Goal: Information Seeking & Learning: Understand process/instructions

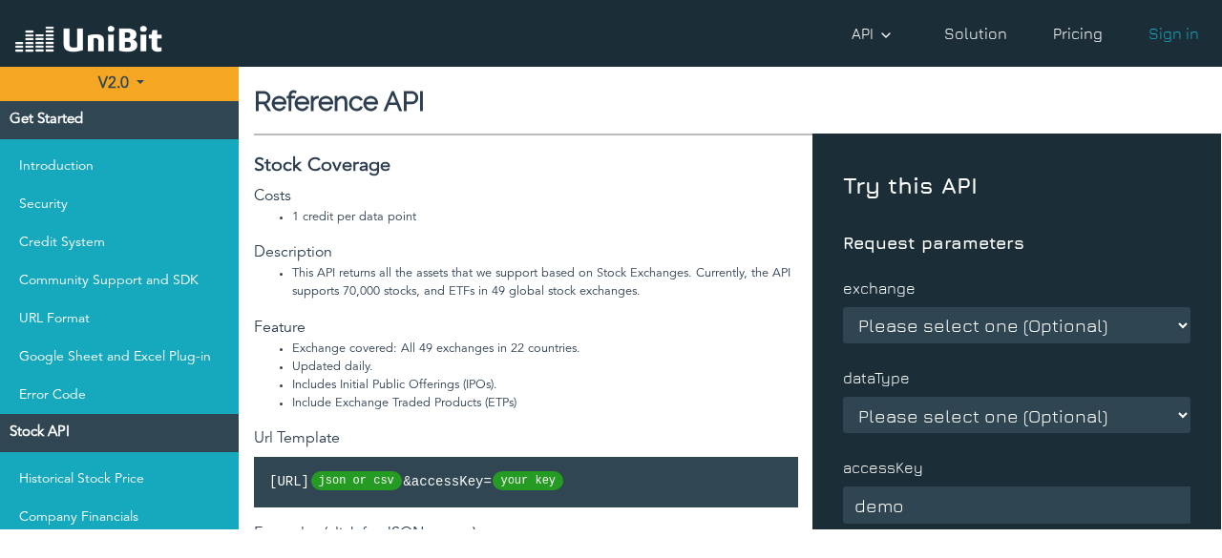
click at [1067, 35] on link "Pricing" at bounding box center [1077, 33] width 65 height 38
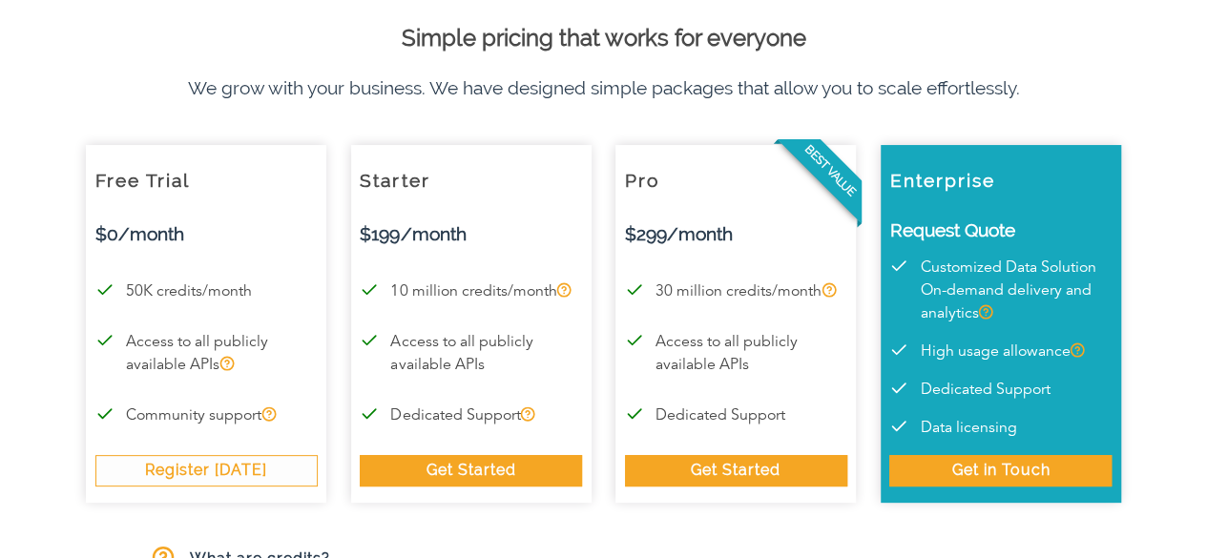
scroll to position [95, 0]
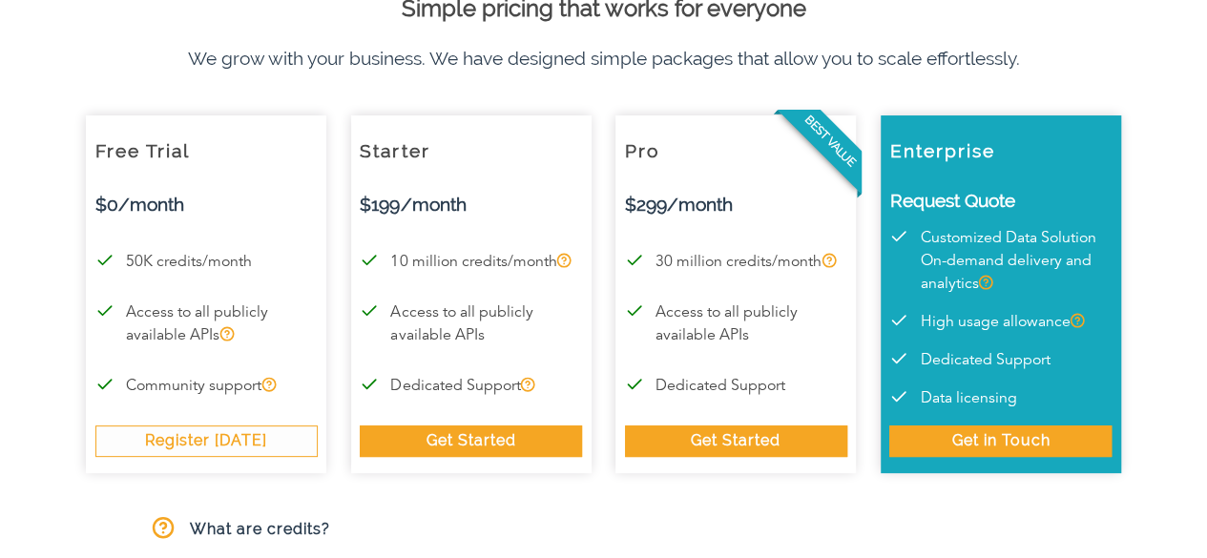
click at [456, 338] on p "Access to all publicly available APIs" at bounding box center [471, 325] width 222 height 46
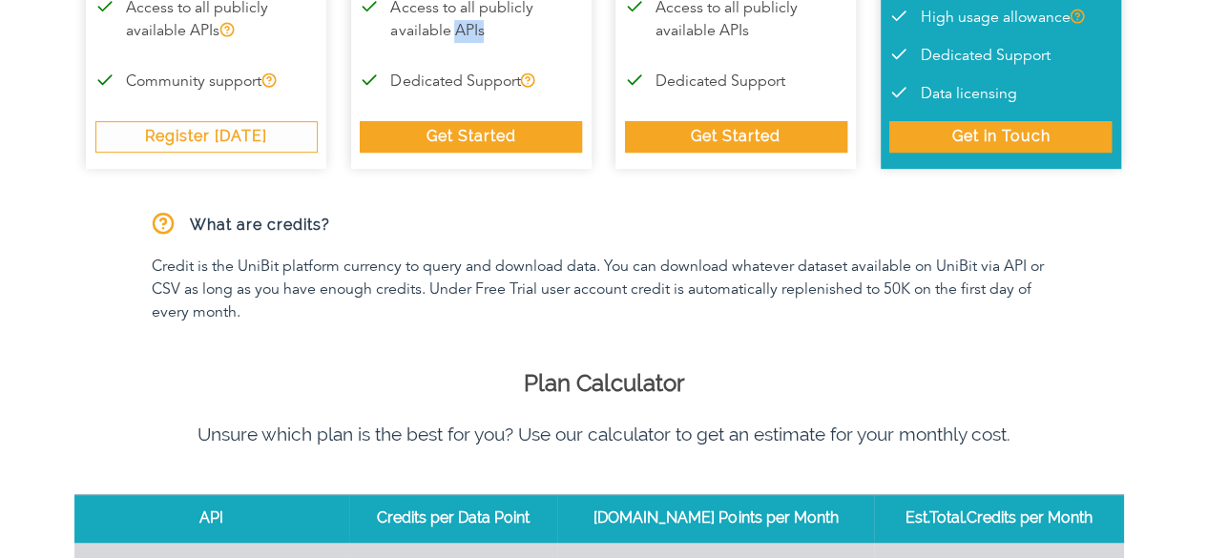
scroll to position [0, 0]
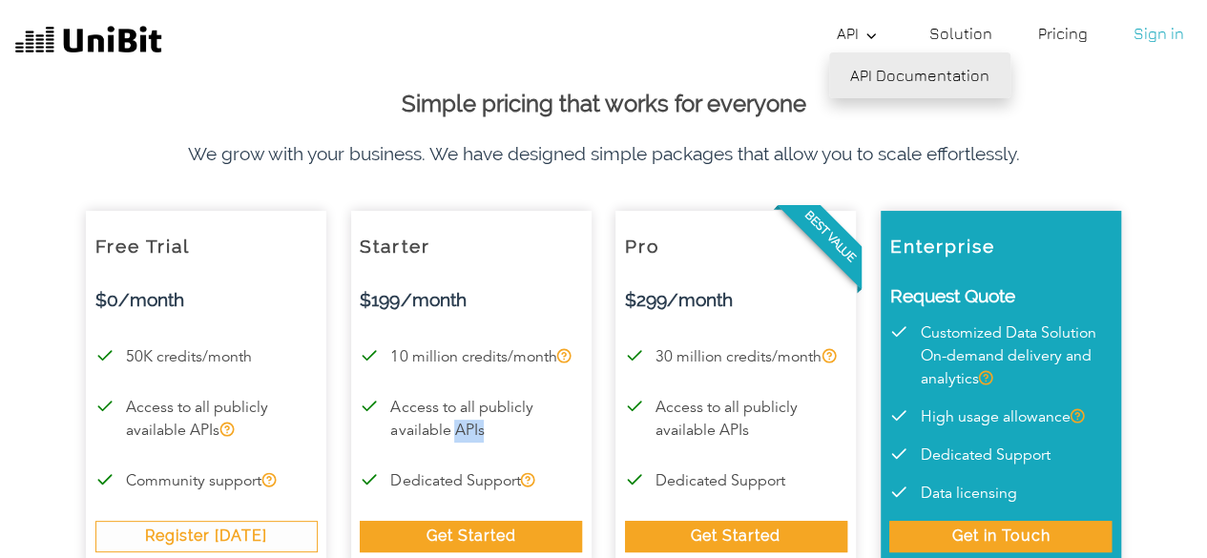
click at [884, 81] on link "API Documentation" at bounding box center [919, 75] width 181 height 46
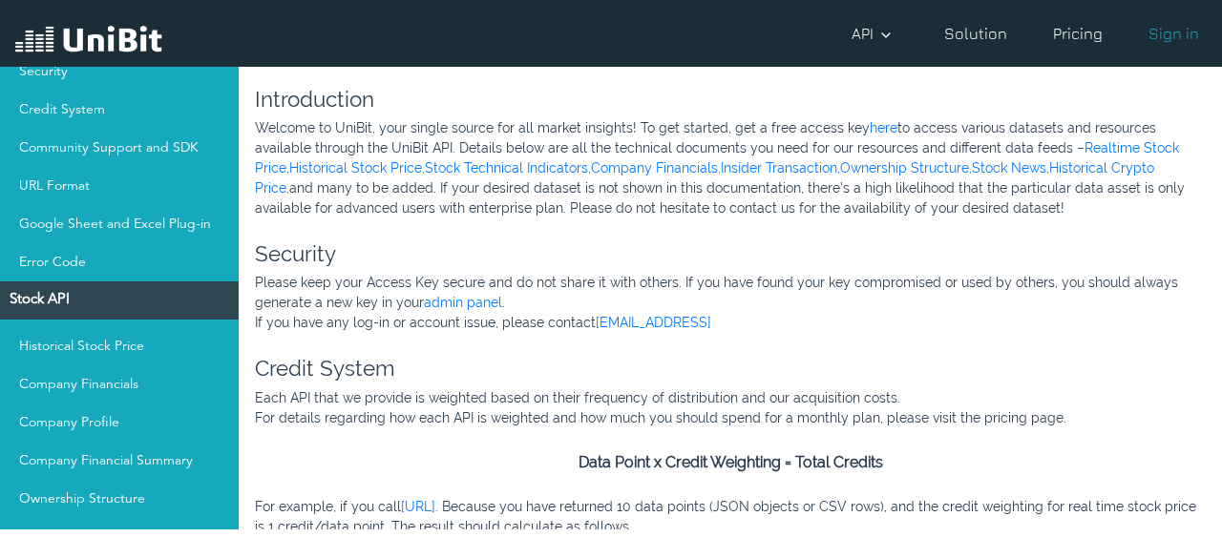
scroll to position [286, 0]
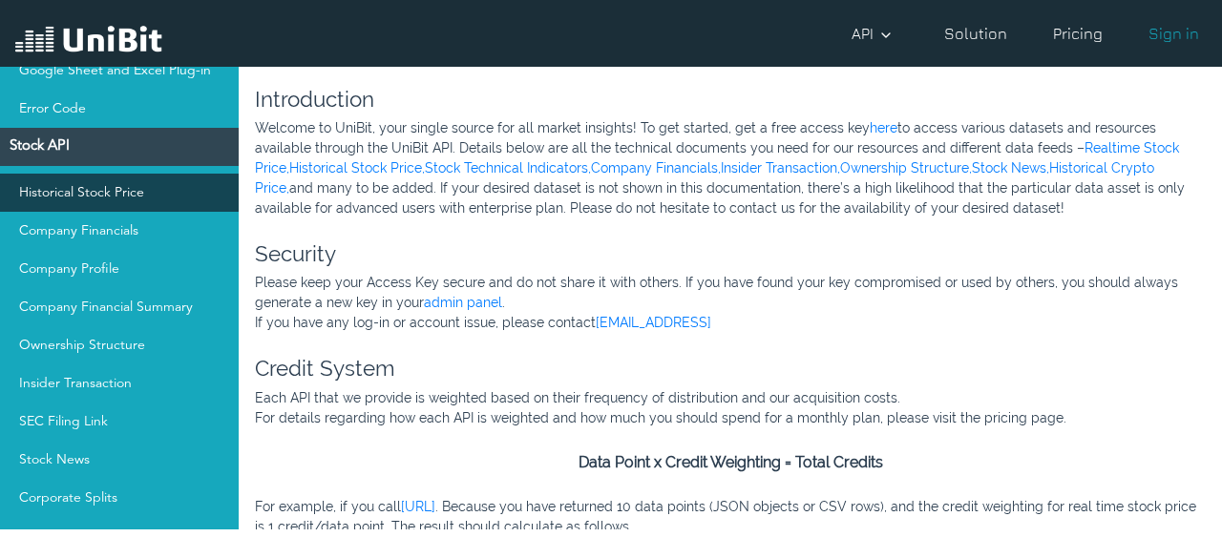
click at [116, 202] on link "Historical Stock Price" at bounding box center [119, 193] width 239 height 38
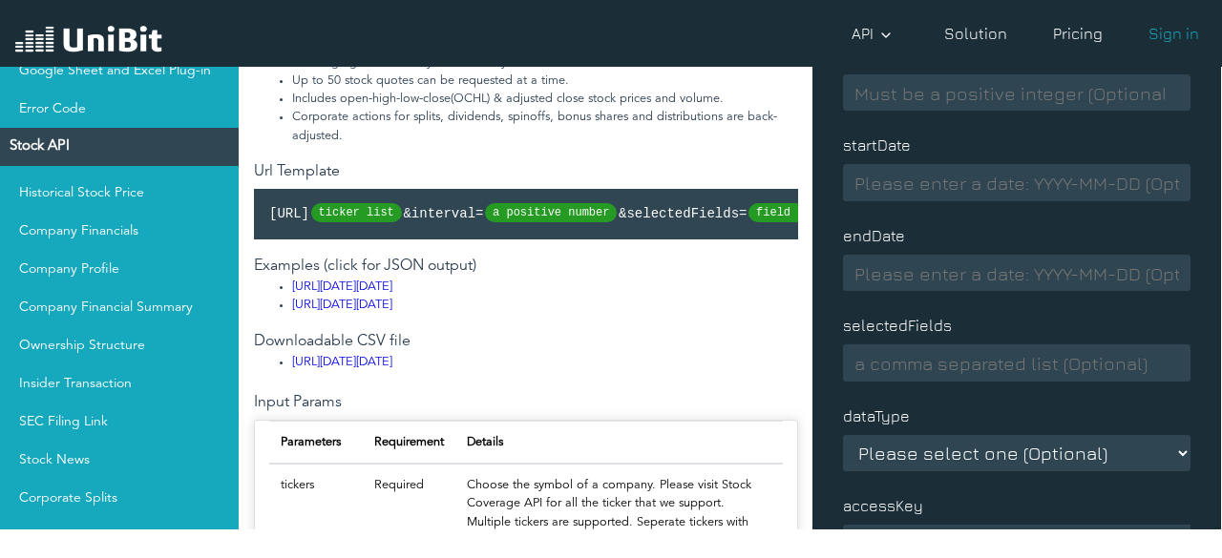
scroll to position [329, 0]
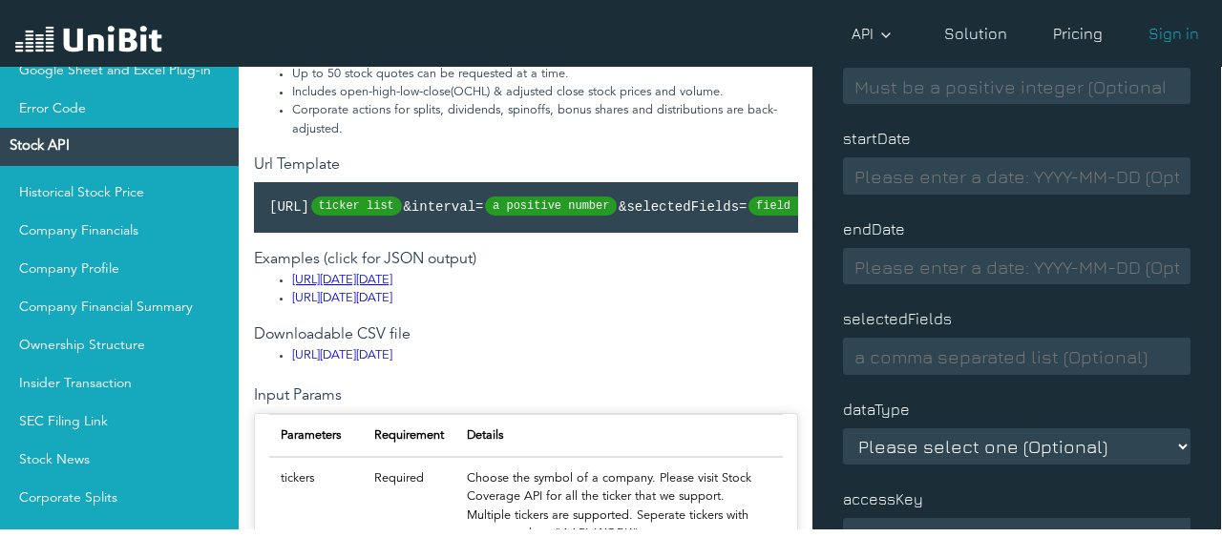
click at [392, 286] on link "[URL][DATE][DATE]" at bounding box center [342, 280] width 100 height 12
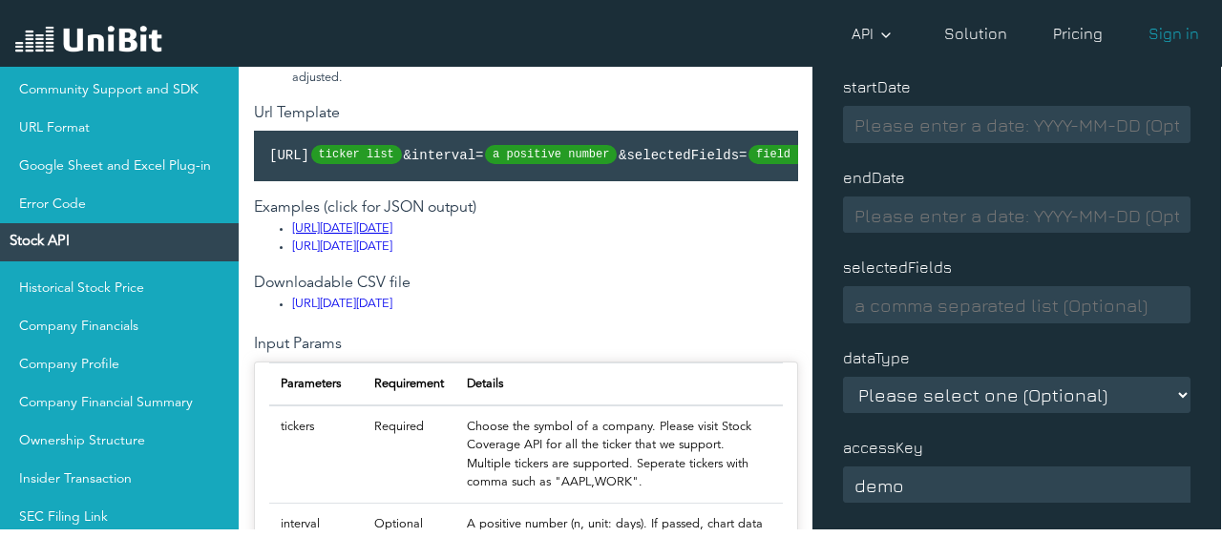
scroll to position [382, 0]
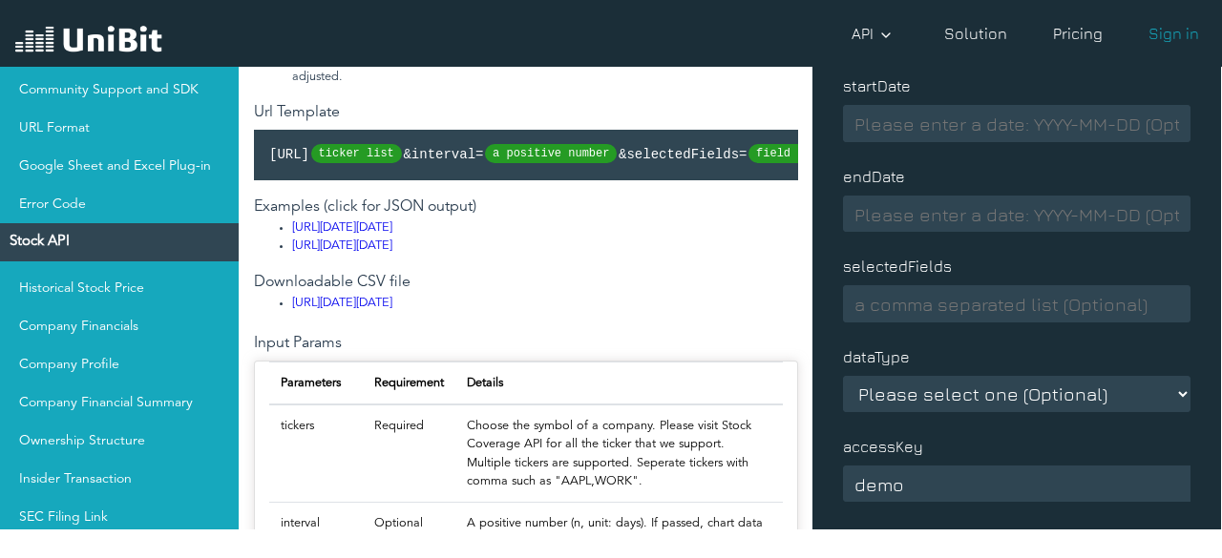
click at [954, 394] on select "Please select one (Optional) json csv" at bounding box center [1016, 394] width 347 height 36
click at [955, 394] on select "Please select one (Optional) json csv" at bounding box center [1016, 394] width 347 height 36
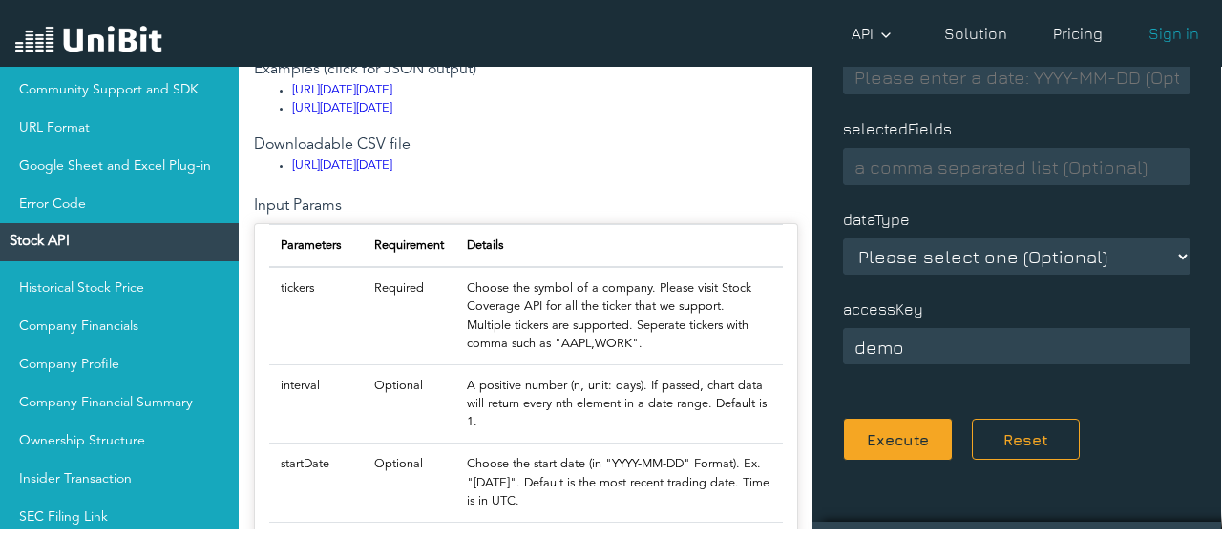
scroll to position [477, 0]
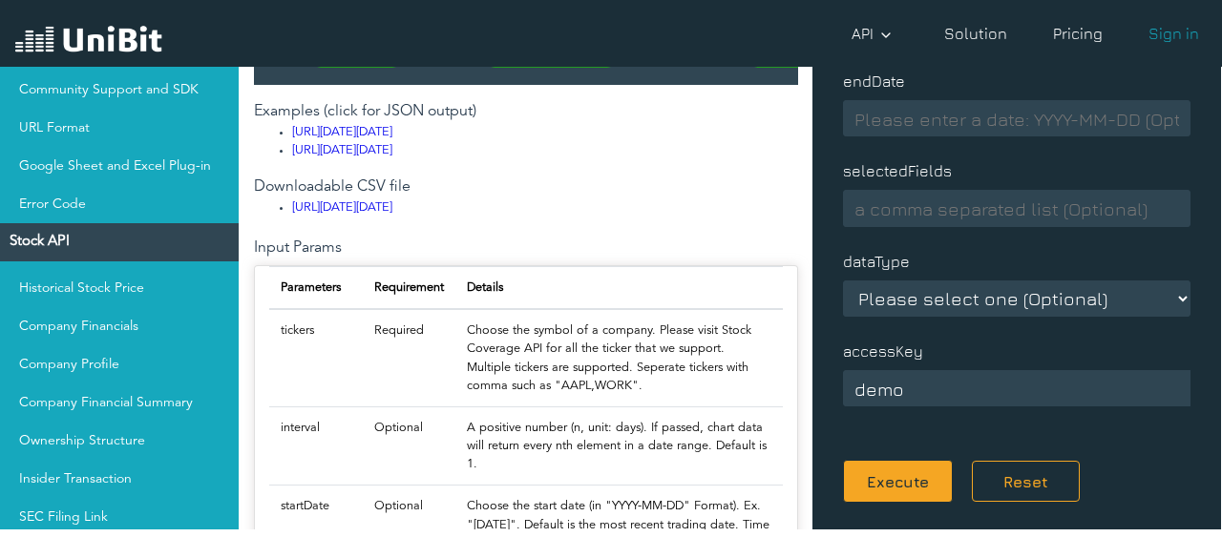
click at [299, 407] on td "tickers" at bounding box center [316, 357] width 94 height 97
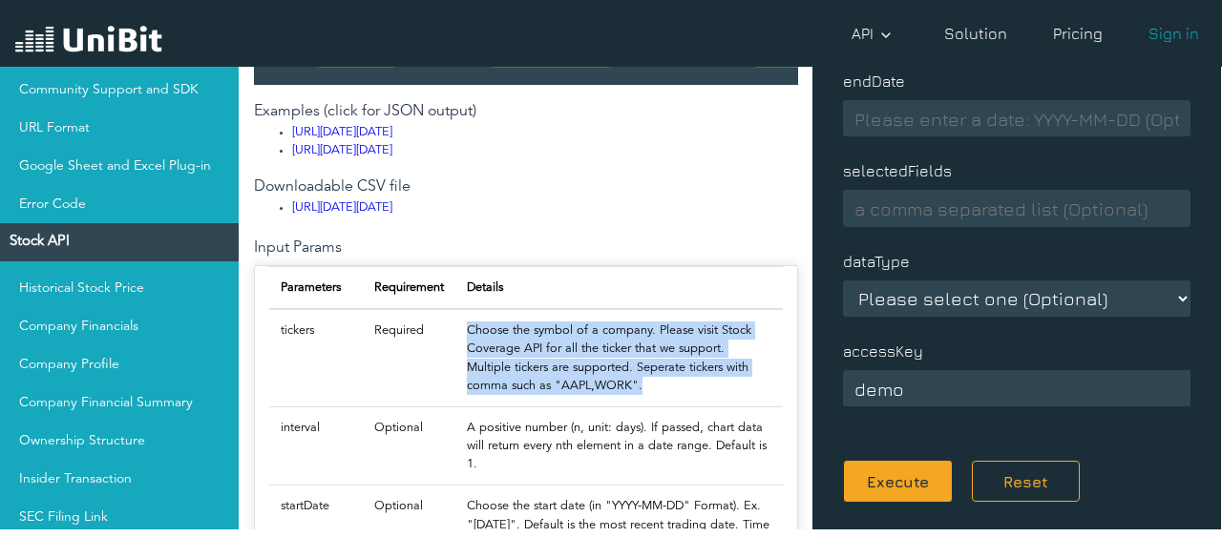
drag, startPoint x: 470, startPoint y: 410, endPoint x: 649, endPoint y: 474, distance: 190.5
click at [649, 395] on p "Choose the symbol of a company. Please visit Stock Coverage API for all the tic…" at bounding box center [619, 358] width 304 height 73
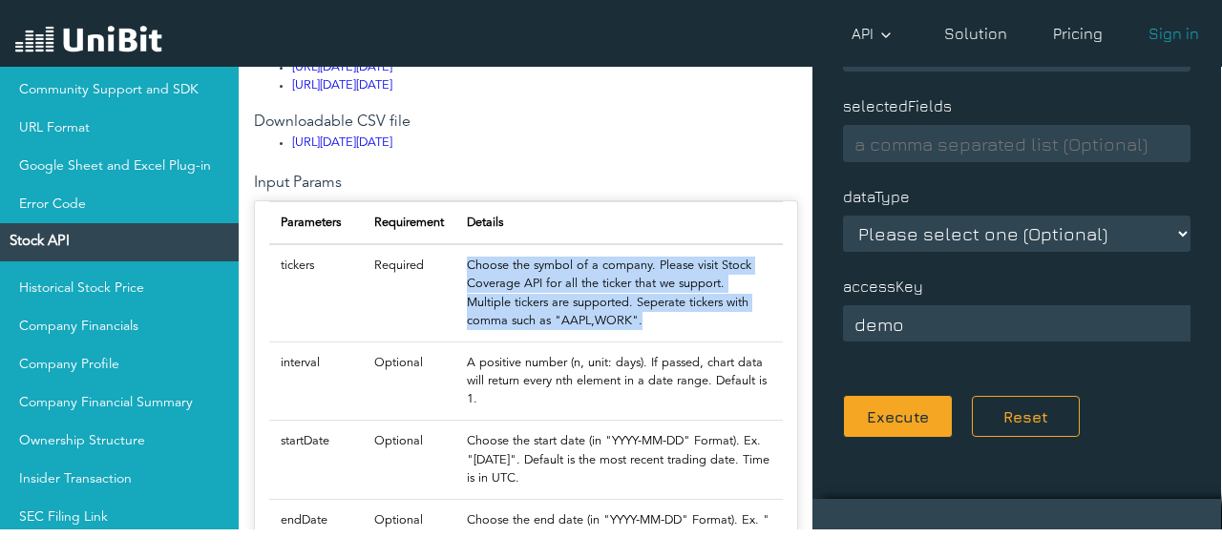
scroll to position [573, 0]
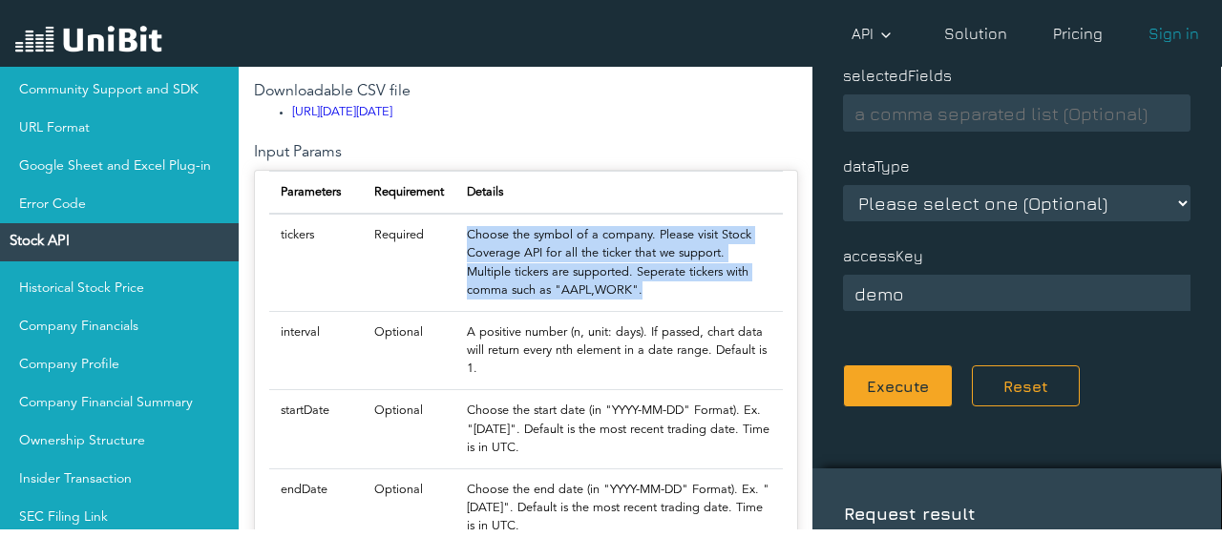
click at [577, 300] on p "Choose the symbol of a company. Please visit Stock Coverage API for all the tic…" at bounding box center [619, 262] width 304 height 73
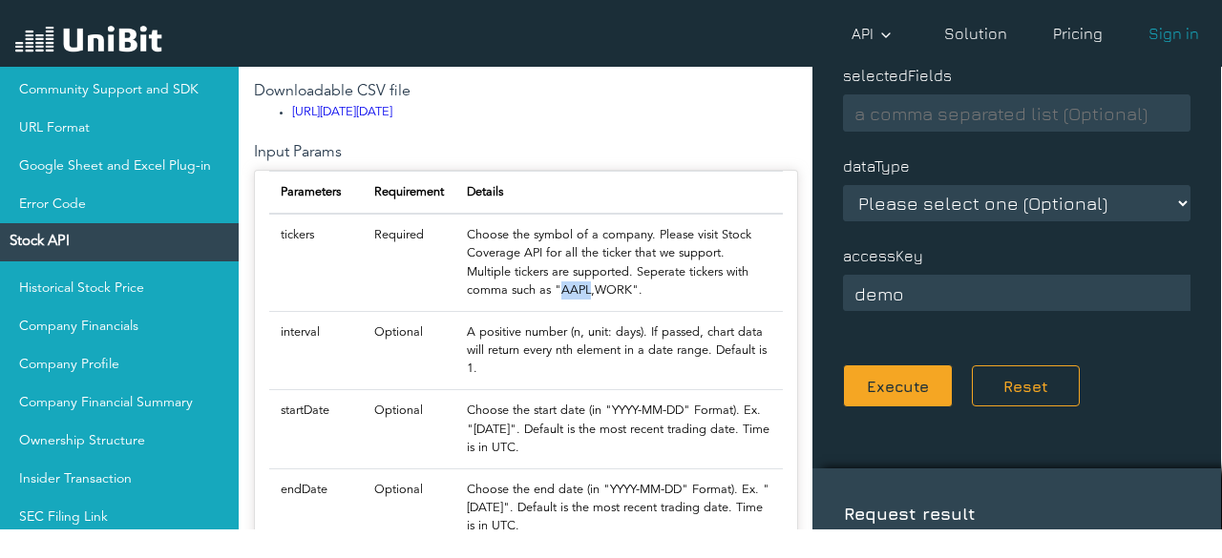
click at [577, 300] on p "Choose the symbol of a company. Please visit Stock Coverage API for all the tic…" at bounding box center [619, 262] width 304 height 73
click at [288, 311] on td "tickers" at bounding box center [316, 262] width 94 height 97
copy td "tickers"
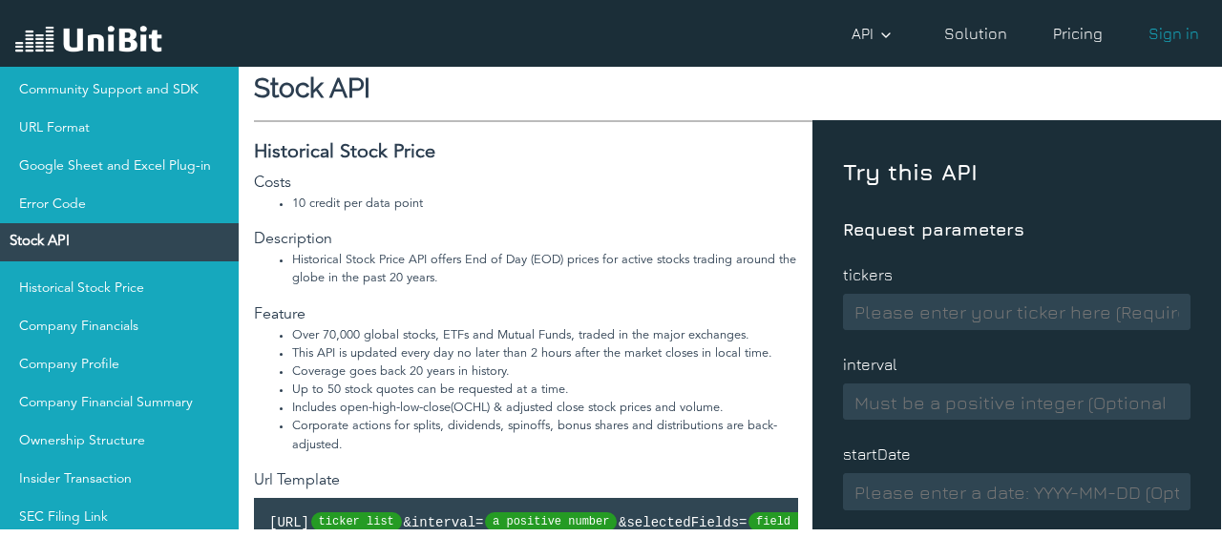
scroll to position [325, 0]
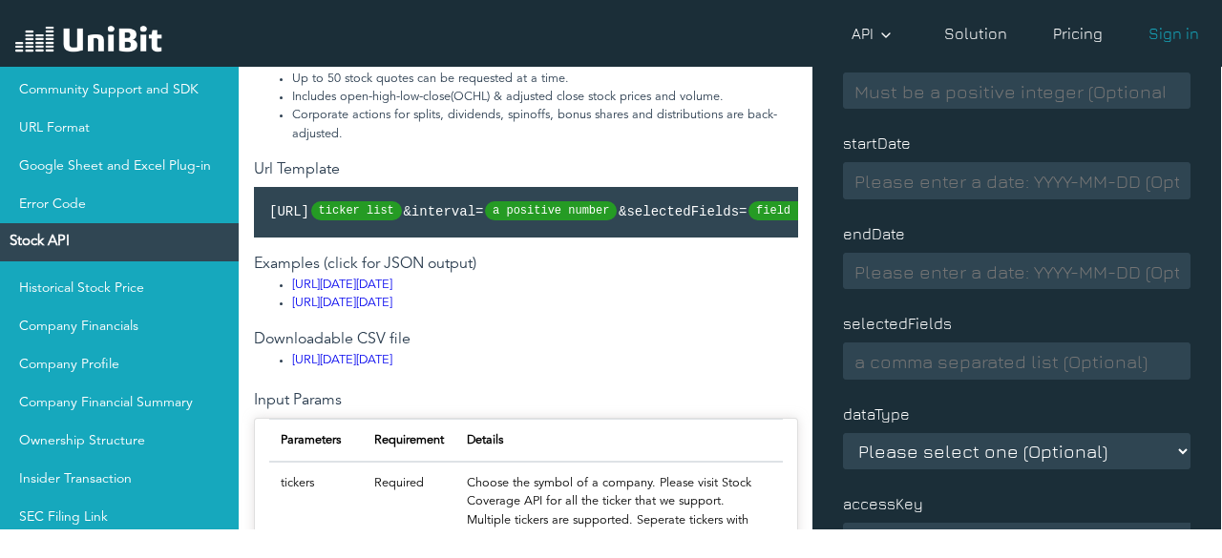
click at [402, 212] on span "ticker list" at bounding box center [356, 210] width 91 height 19
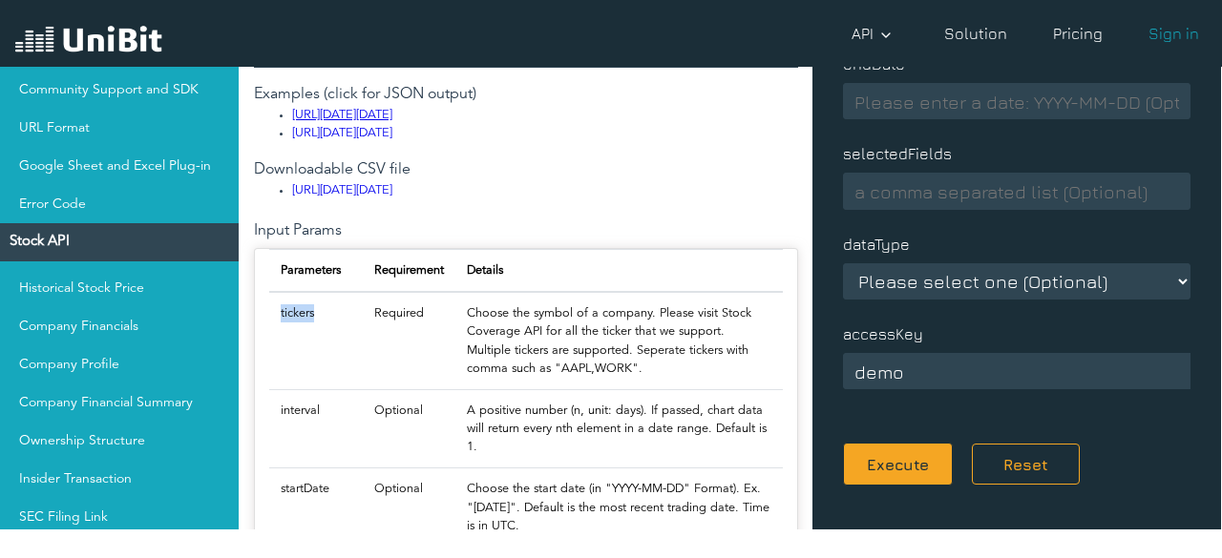
scroll to position [405, 0]
